Goal: Navigation & Orientation: Find specific page/section

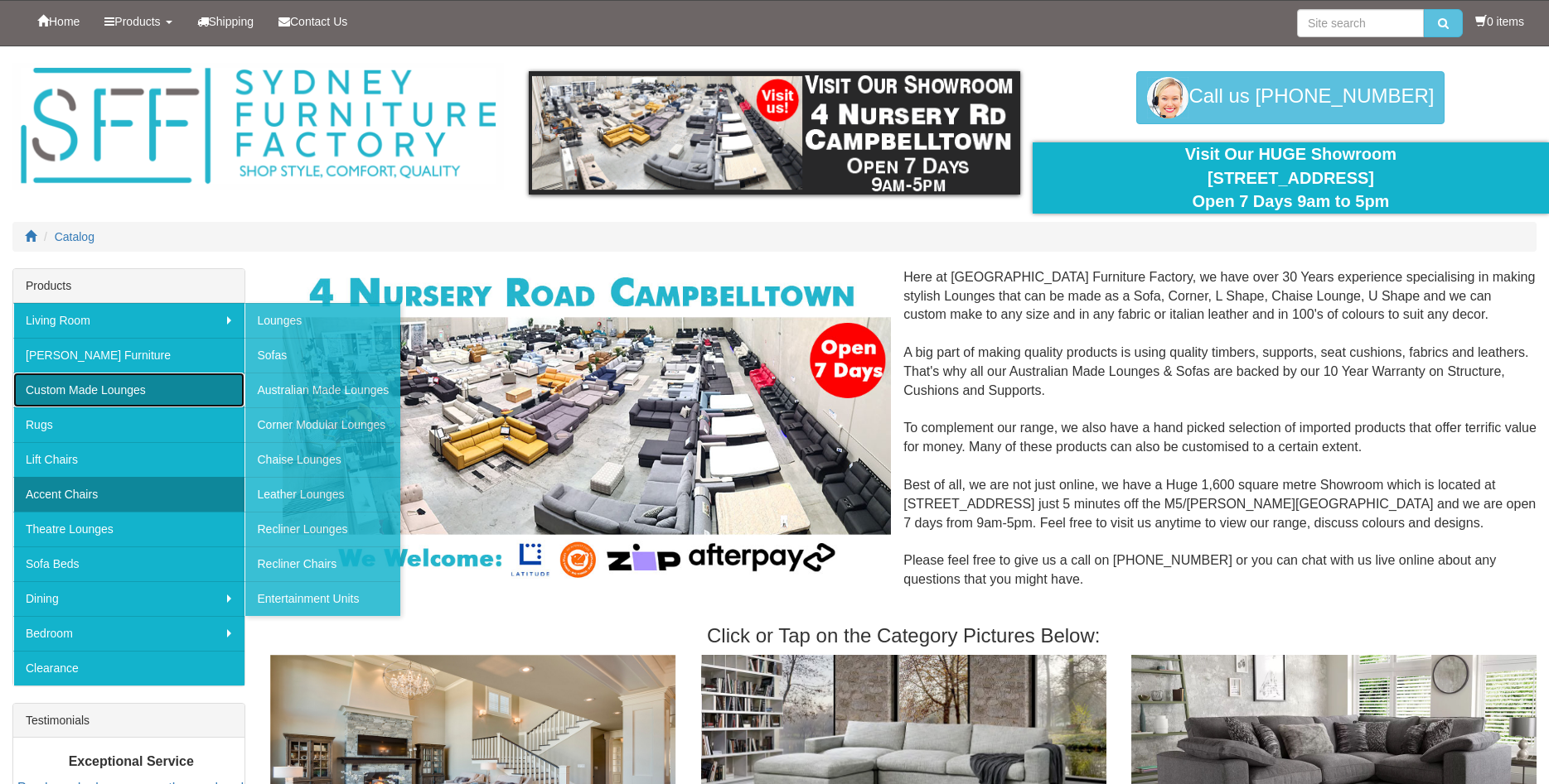
drag, startPoint x: 220, startPoint y: 446, endPoint x: 228, endPoint y: 498, distance: 52.6
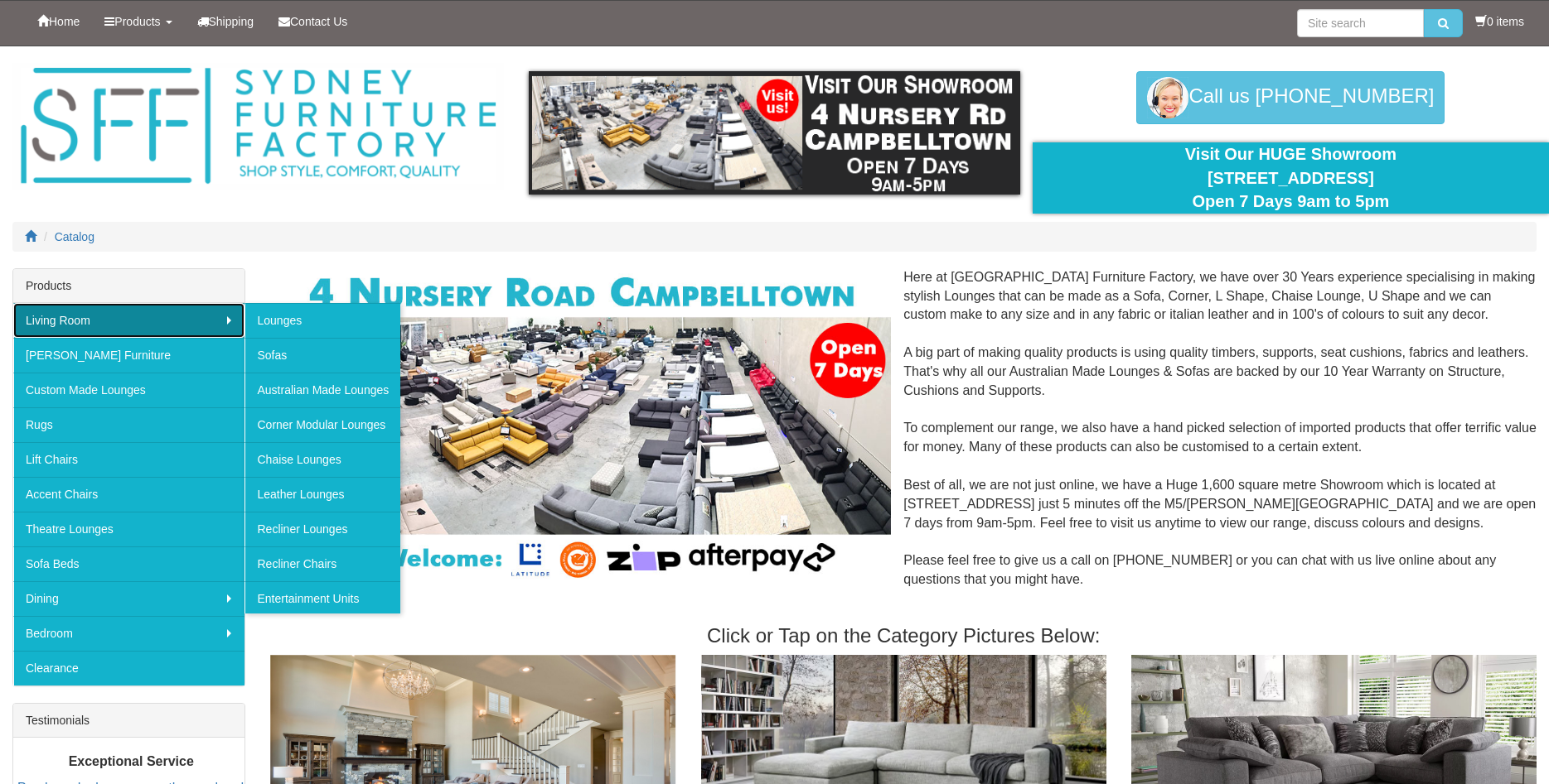
click at [235, 324] on link "Living Room" at bounding box center [129, 320] width 232 height 35
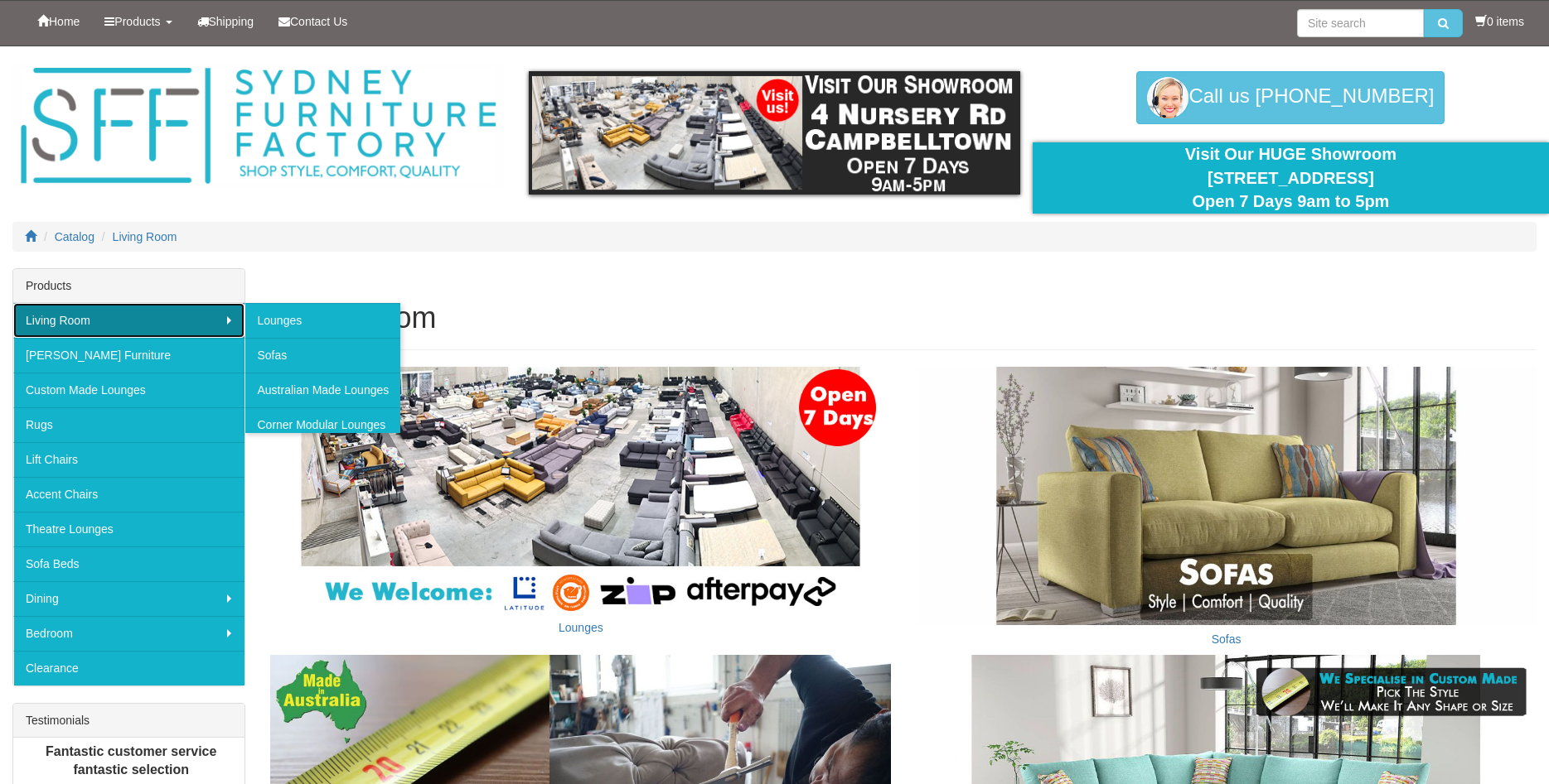
click at [233, 325] on link "Living Room" at bounding box center [129, 320] width 232 height 35
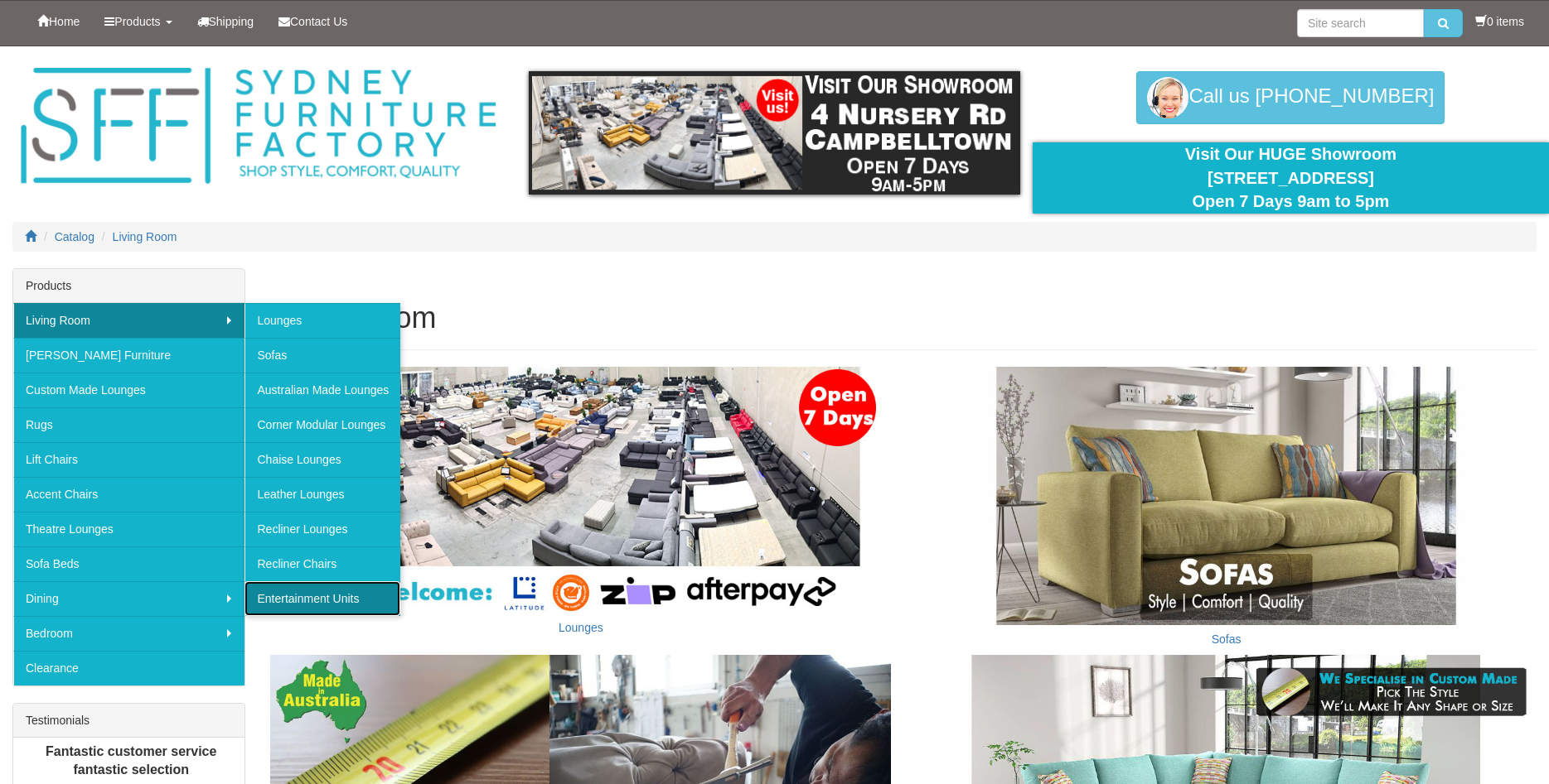
click at [325, 594] on link "Entertainment Units" at bounding box center [322, 598] width 156 height 35
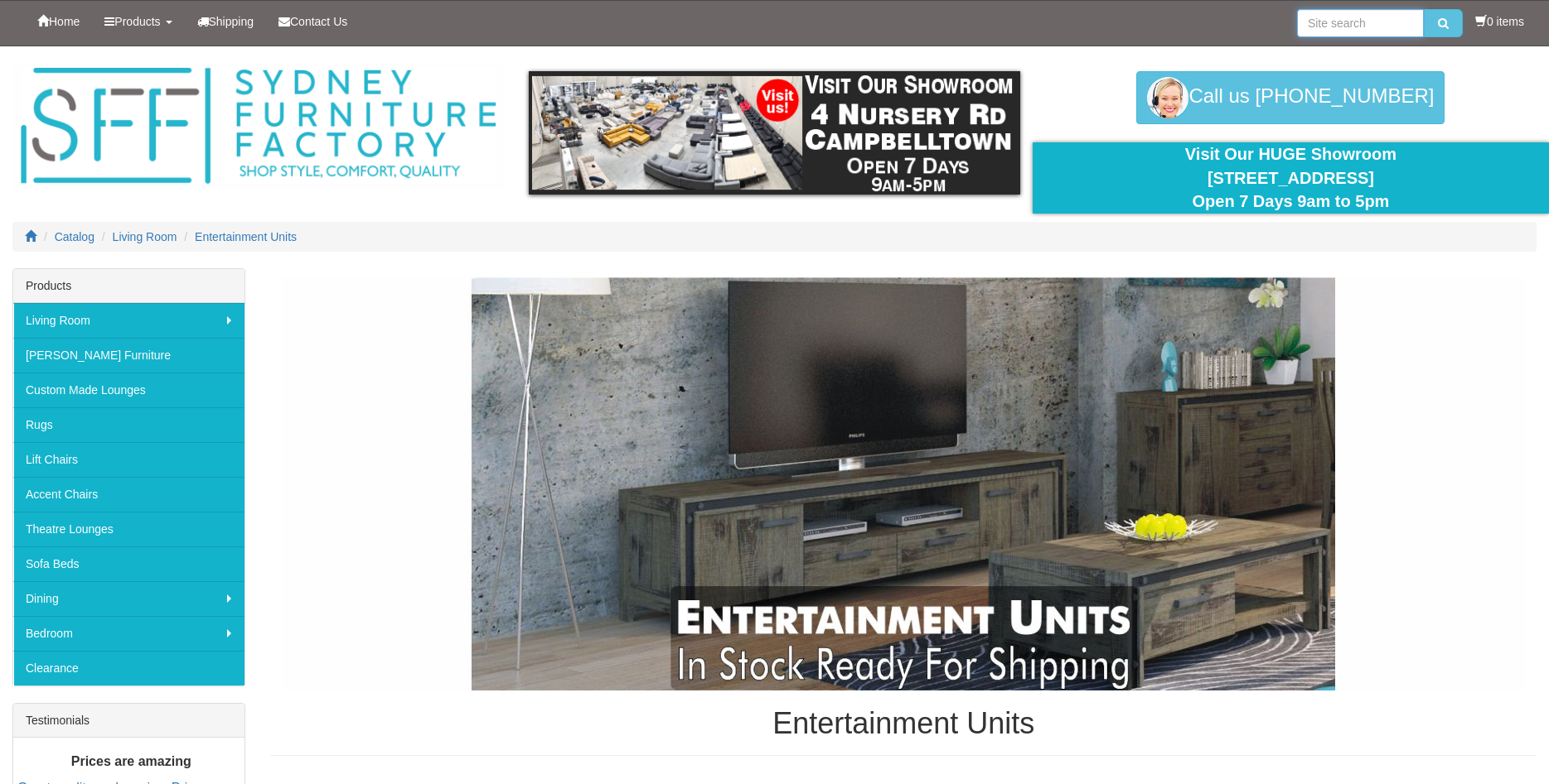
click at [1346, 32] on input "search" at bounding box center [1360, 23] width 127 height 28
type input "buffets"
click at [1424, 9] on button "submit" at bounding box center [1443, 23] width 39 height 28
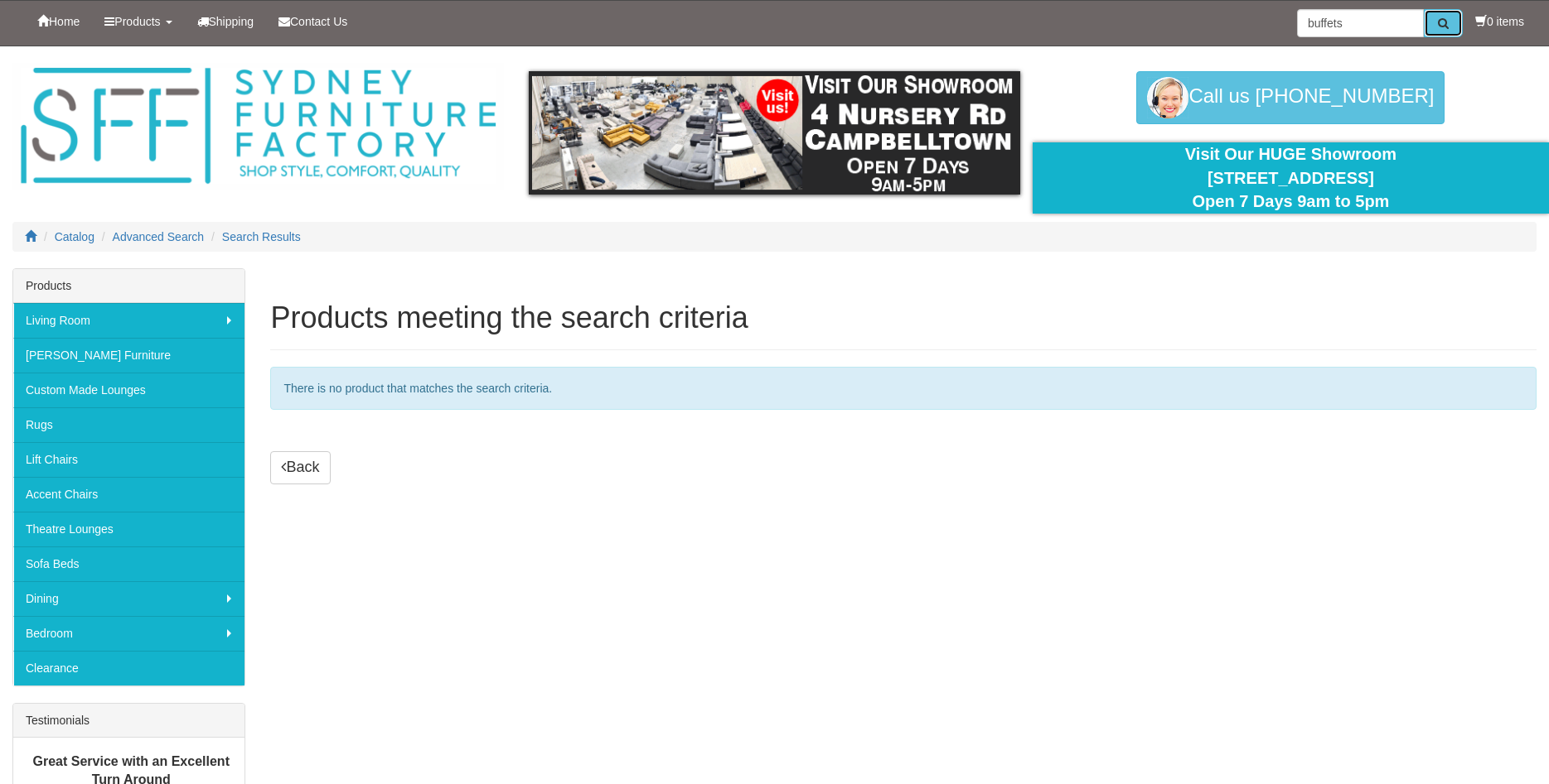
click at [1438, 17] on icon "submit" at bounding box center [1443, 23] width 11 height 12
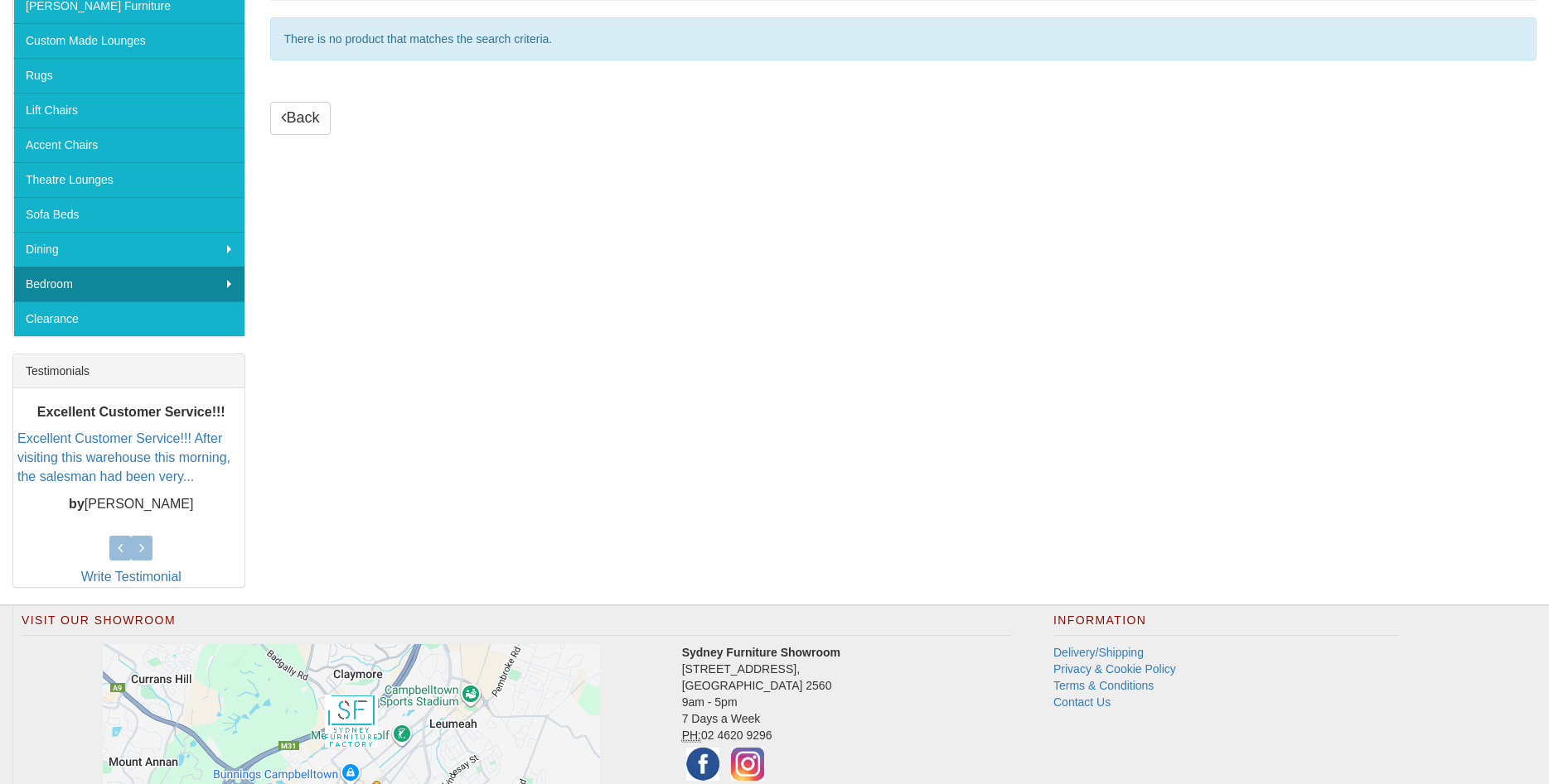
scroll to position [163, 0]
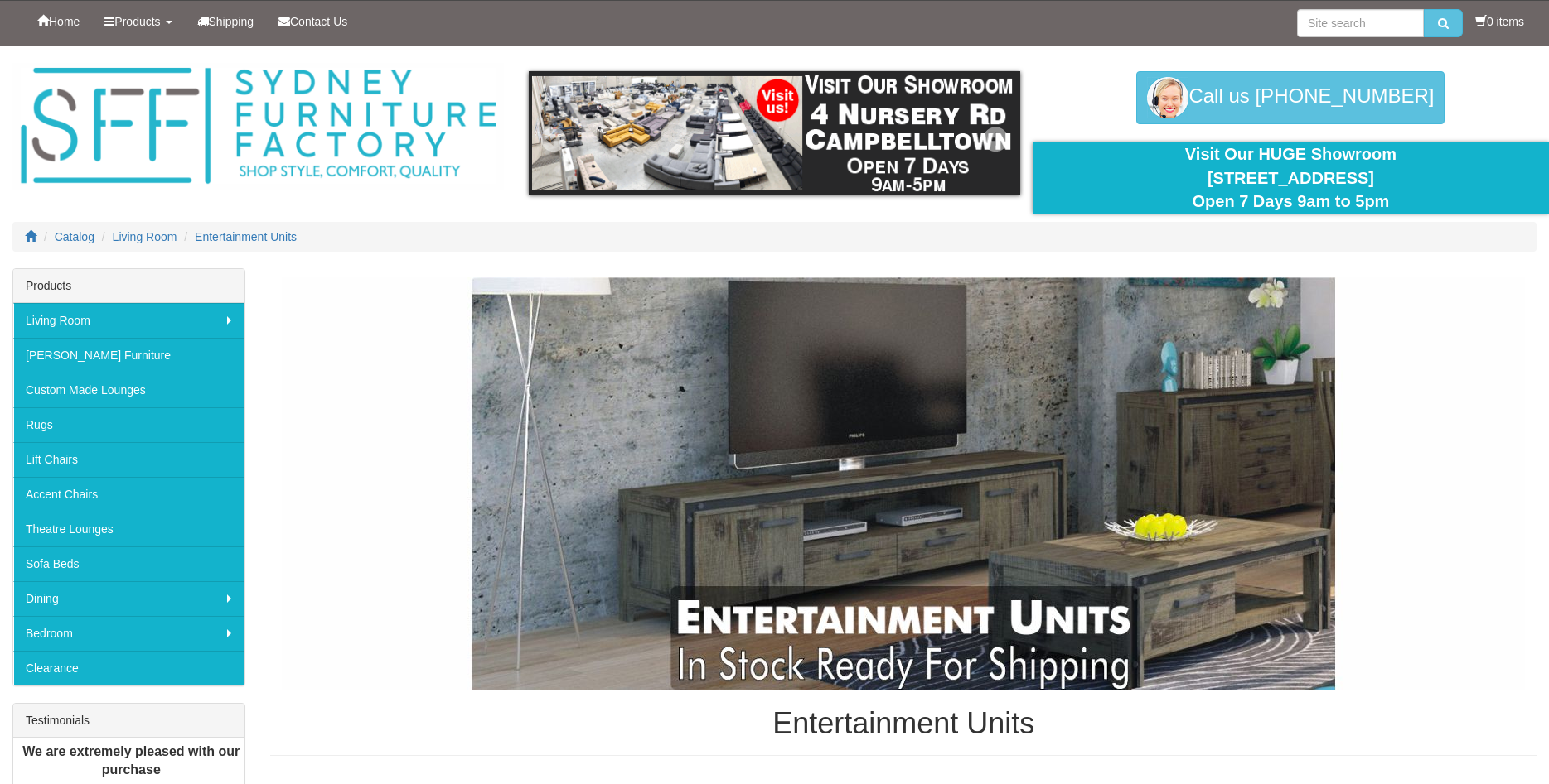
click at [635, 169] on img at bounding box center [774, 133] width 491 height 124
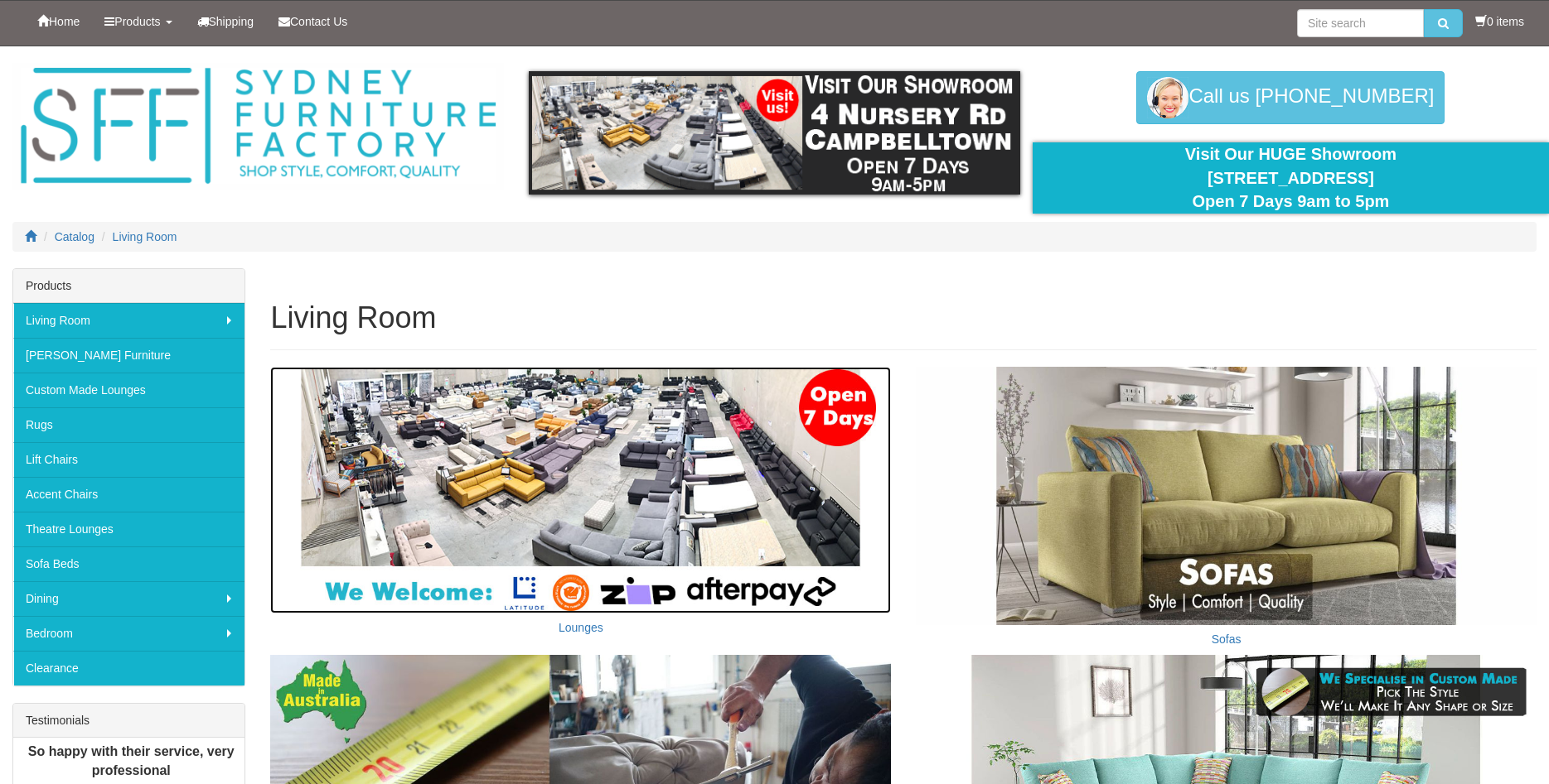
click at [707, 473] on img at bounding box center [581, 490] width 621 height 246
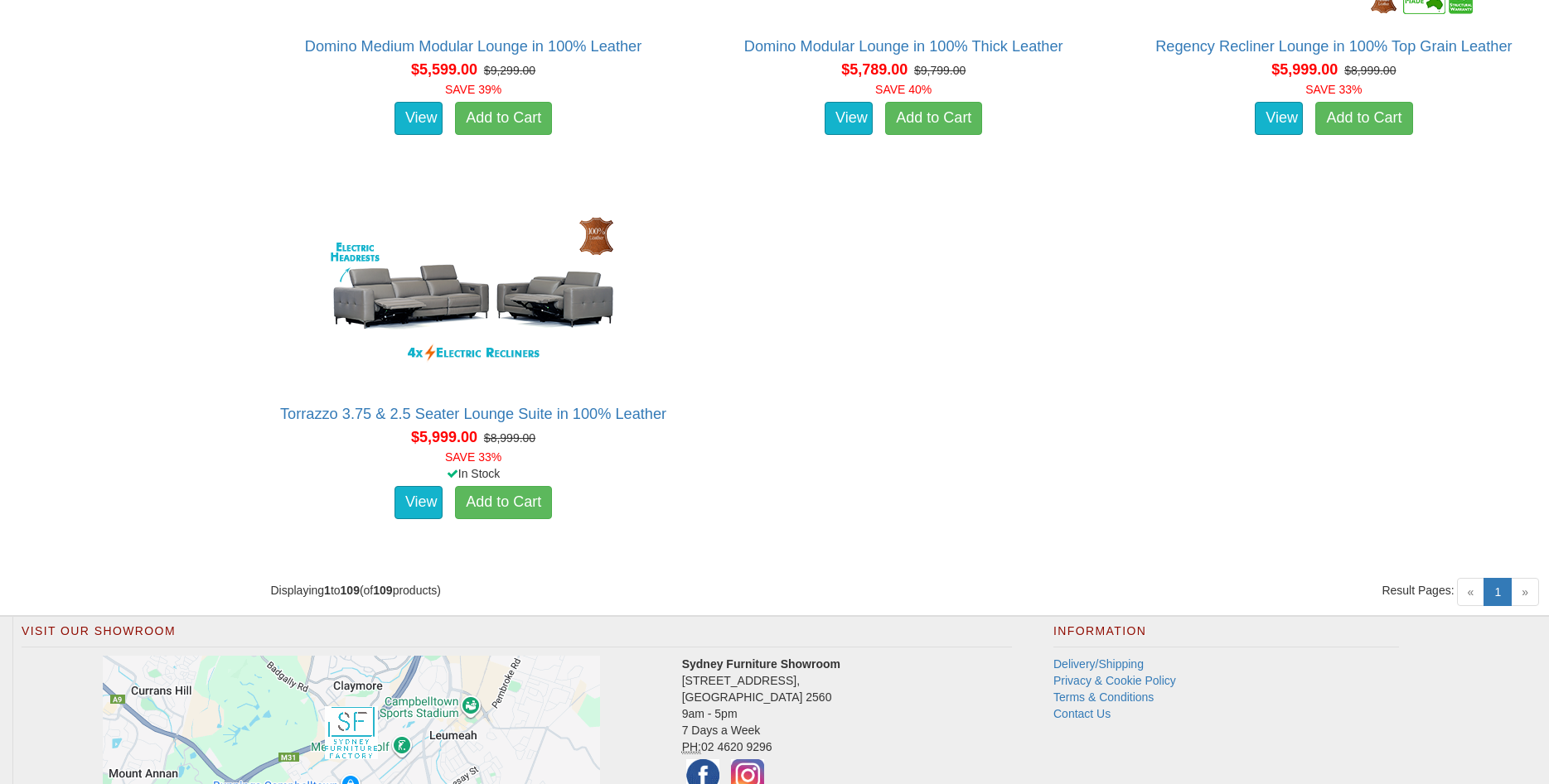
scroll to position [13980, 0]
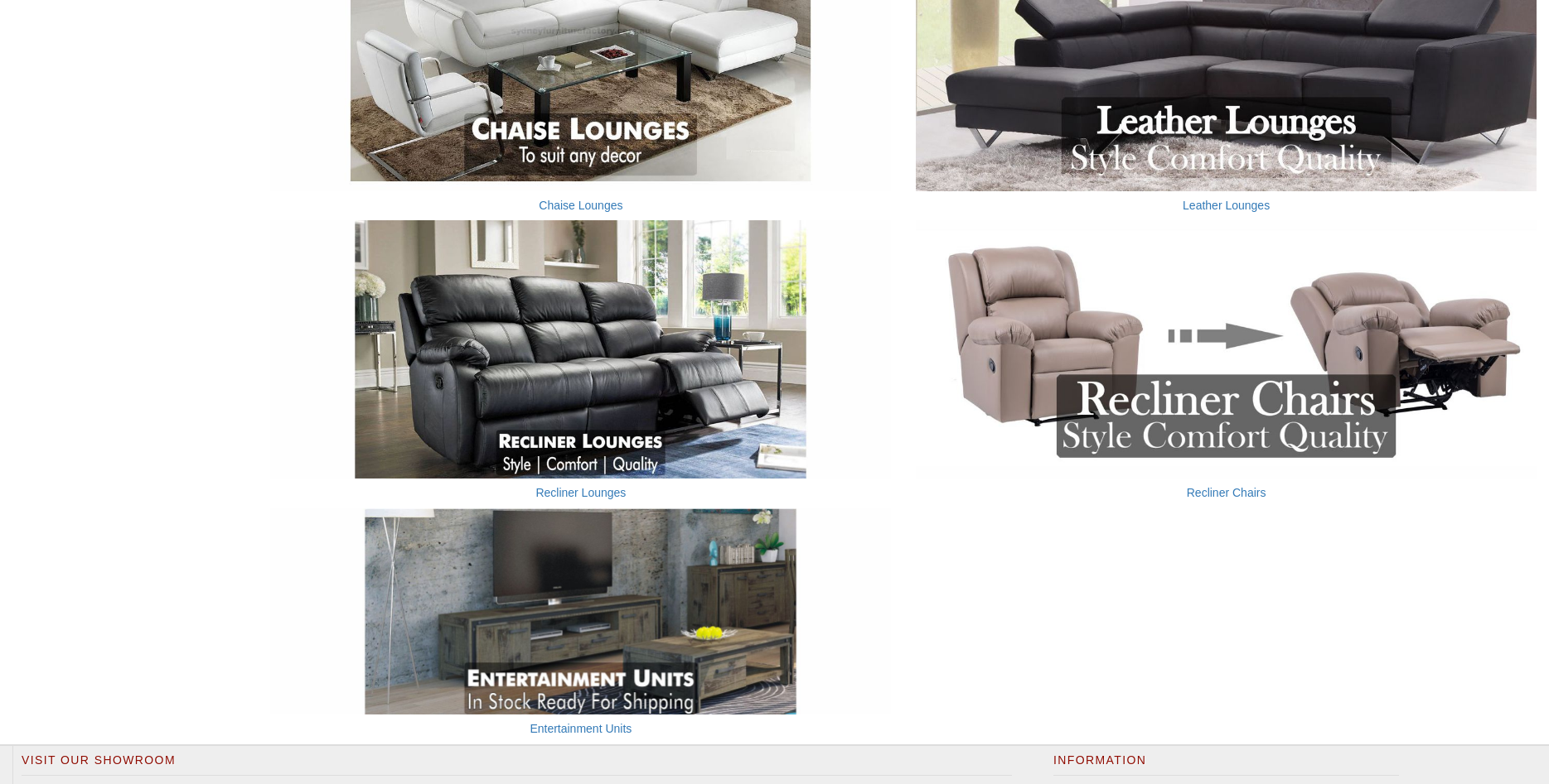
scroll to position [1183, 0]
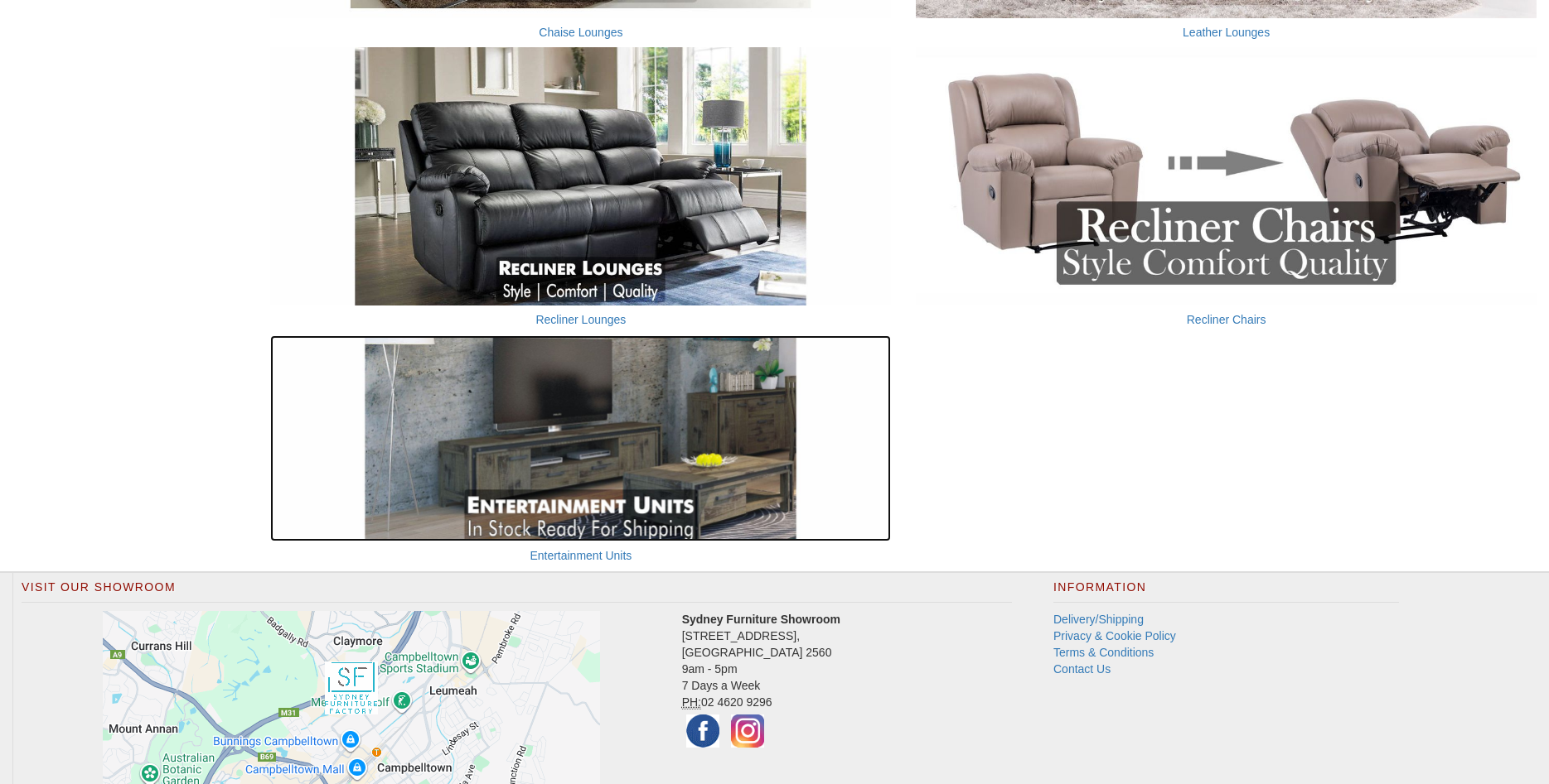
click at [642, 496] on img at bounding box center [581, 439] width 621 height 207
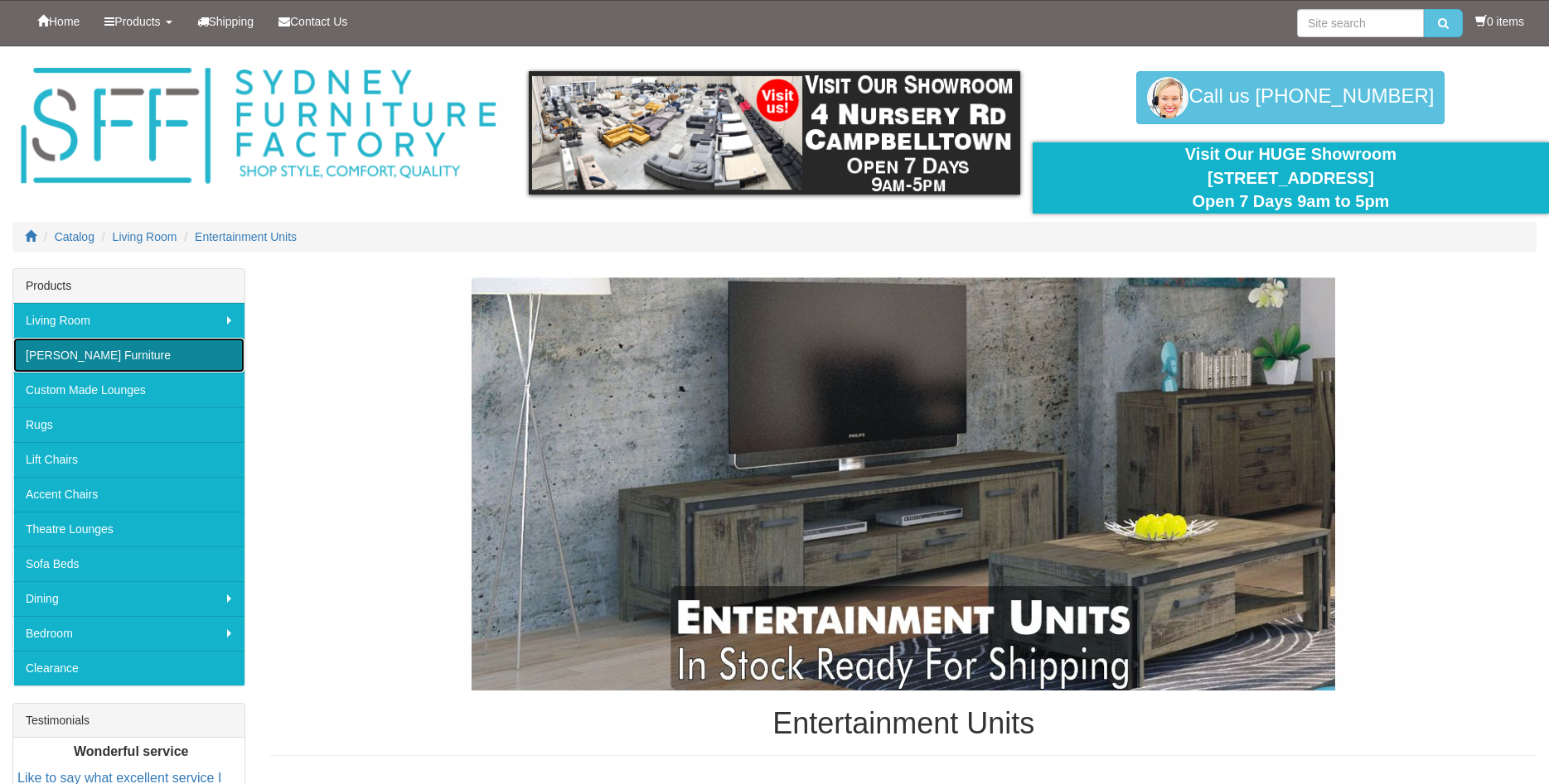
click at [109, 357] on link "[PERSON_NAME] Furniture" at bounding box center [129, 355] width 232 height 35
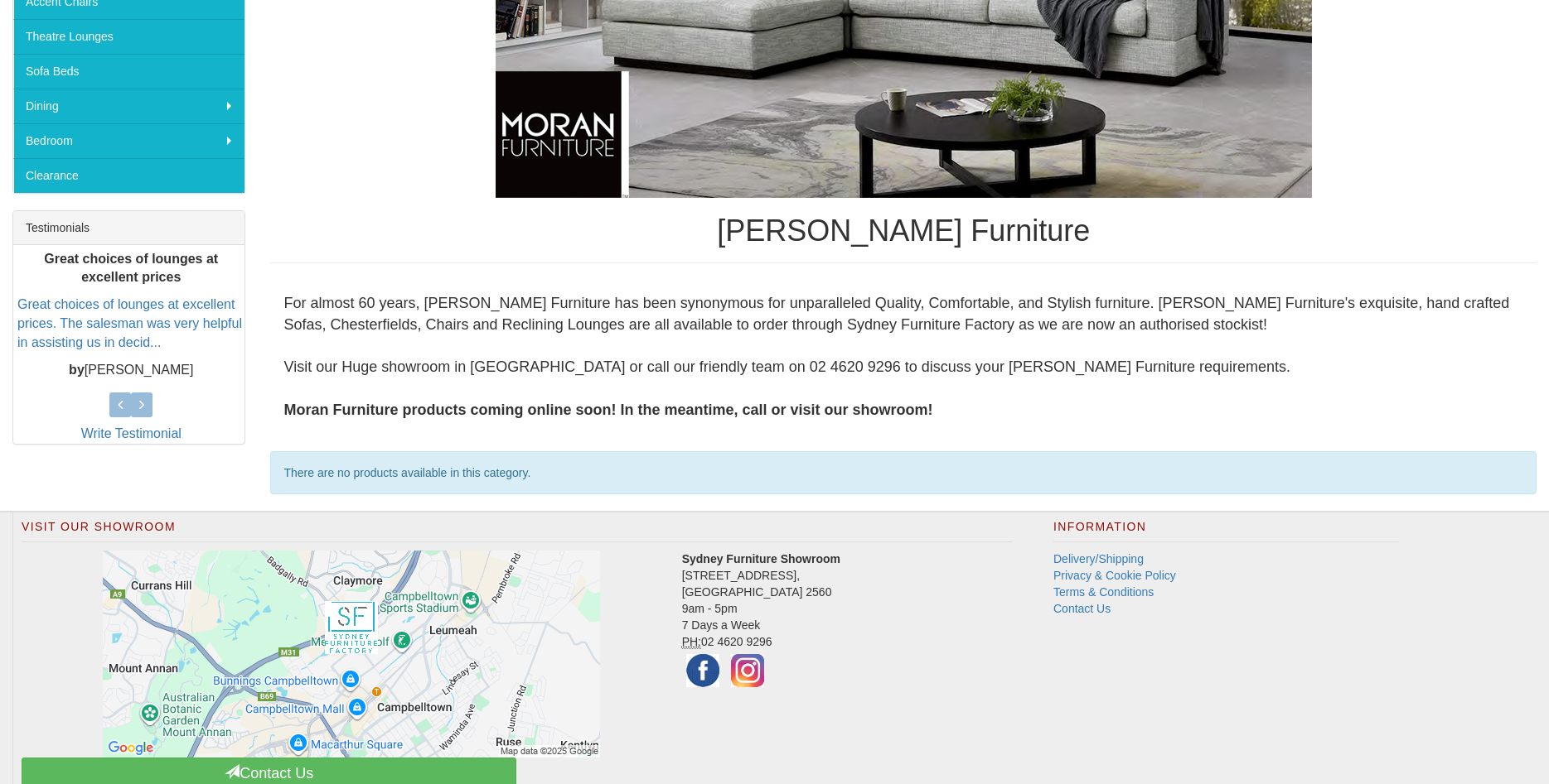
scroll to position [466, 0]
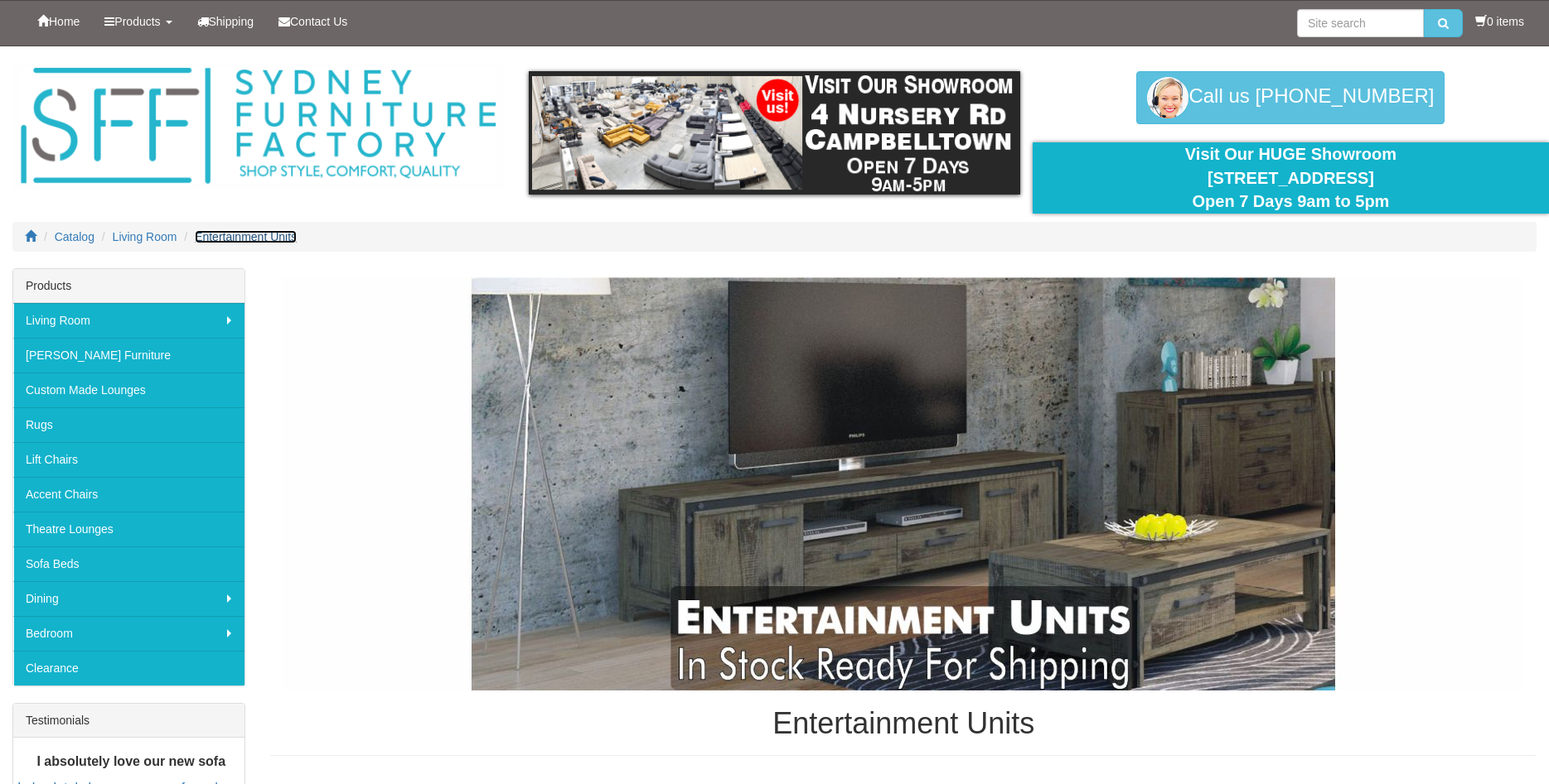
click at [260, 233] on span "Entertainment Units" at bounding box center [246, 236] width 102 height 13
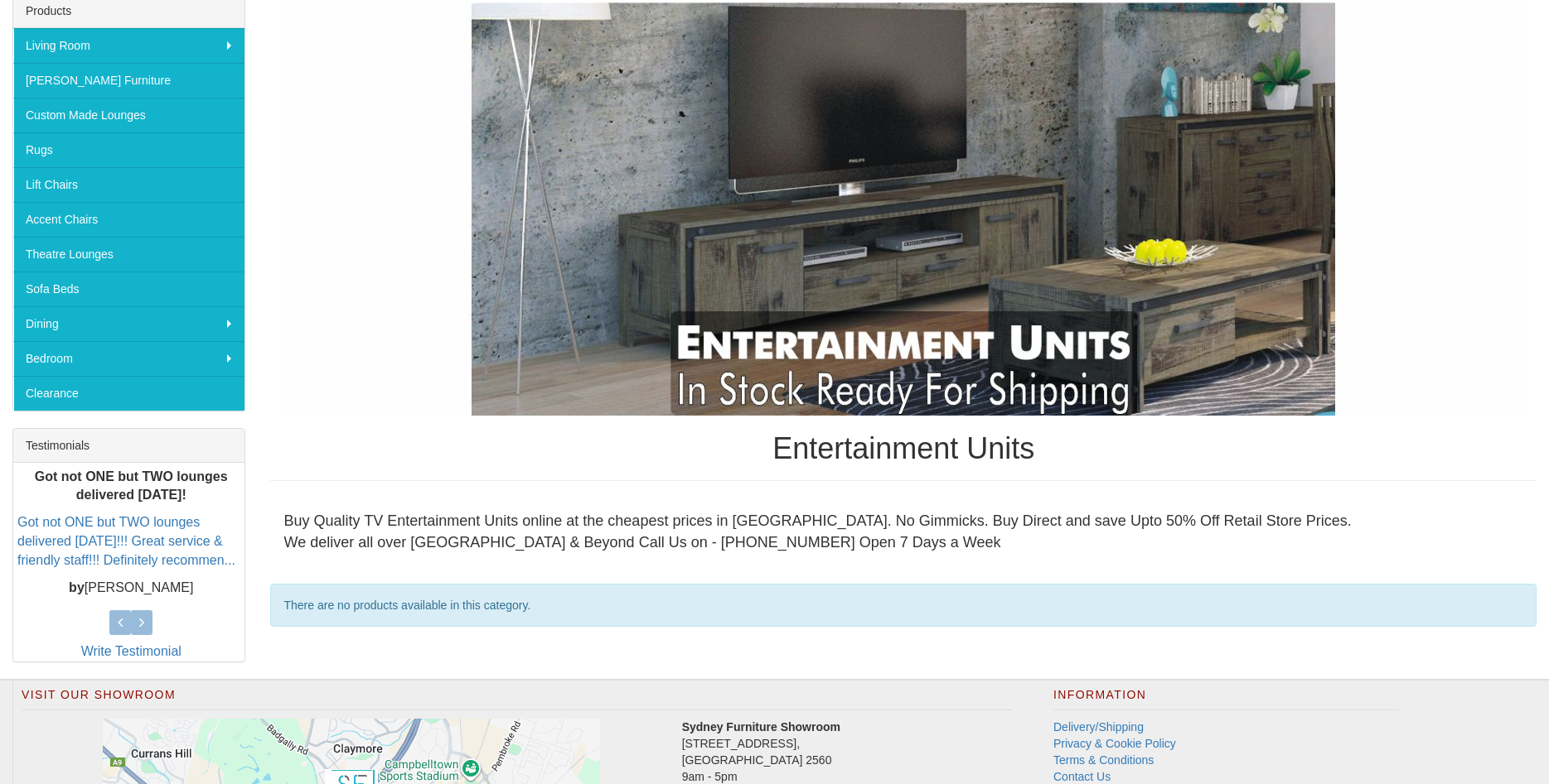
scroll to position [246, 0]
